Goal: Information Seeking & Learning: Learn about a topic

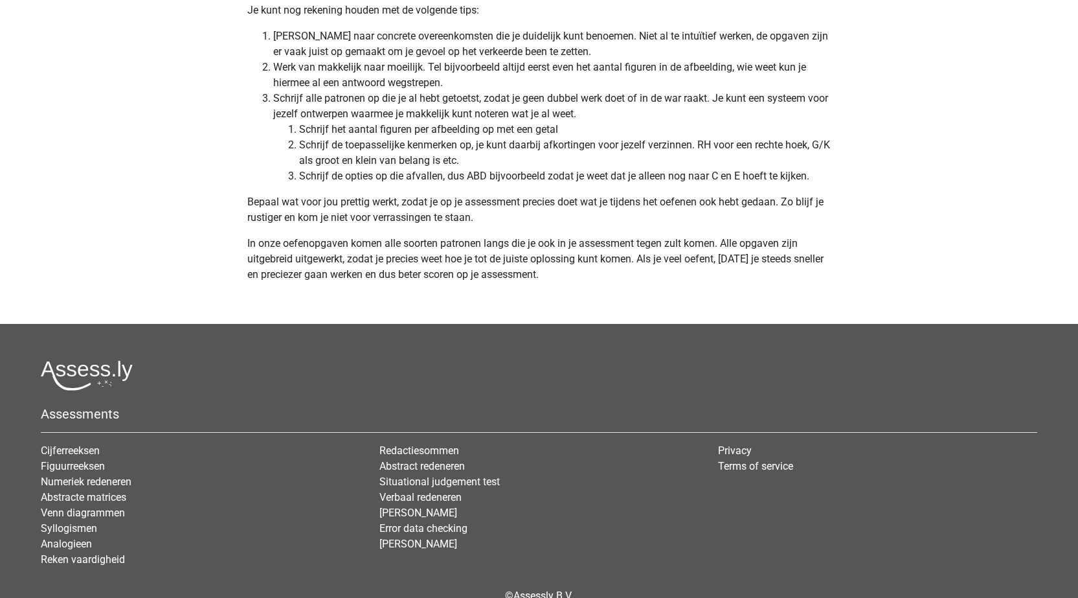
scroll to position [3996, 0]
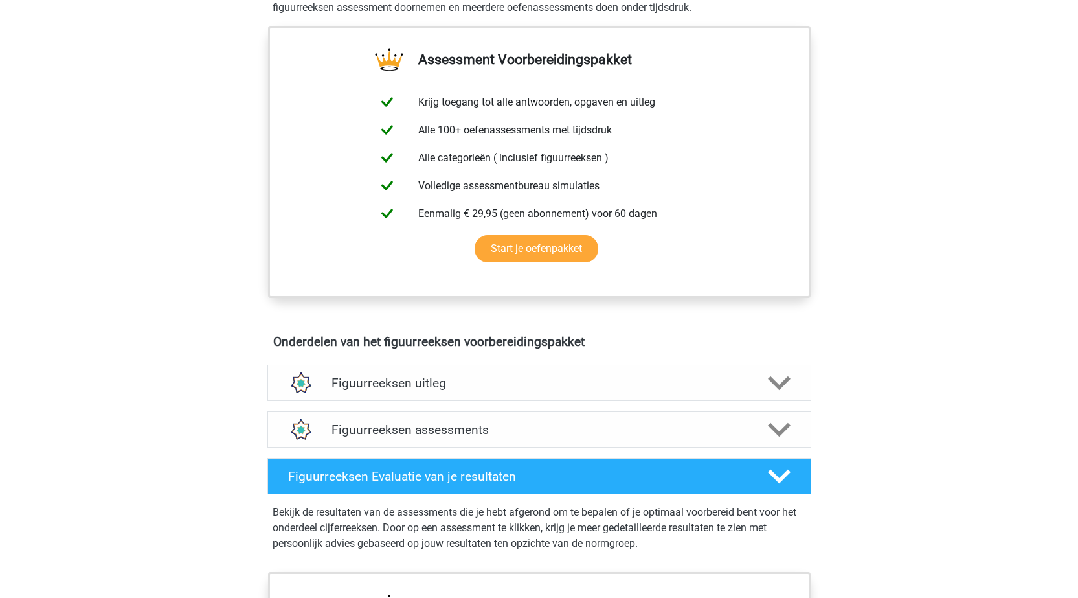
scroll to position [453, 0]
